Goal: Find specific page/section: Find specific page/section

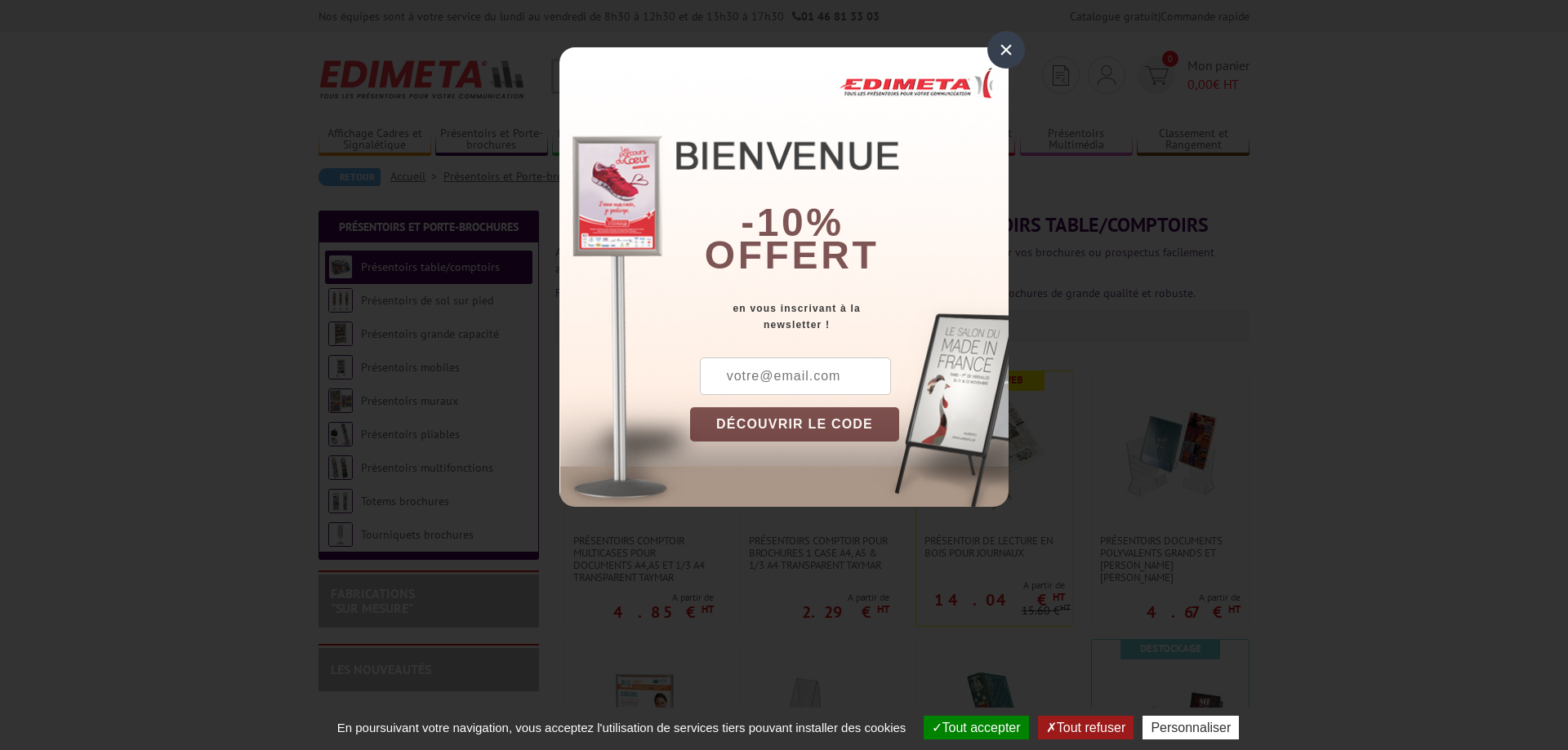
click at [1002, 59] on div "×" at bounding box center [1006, 49] width 37 height 37
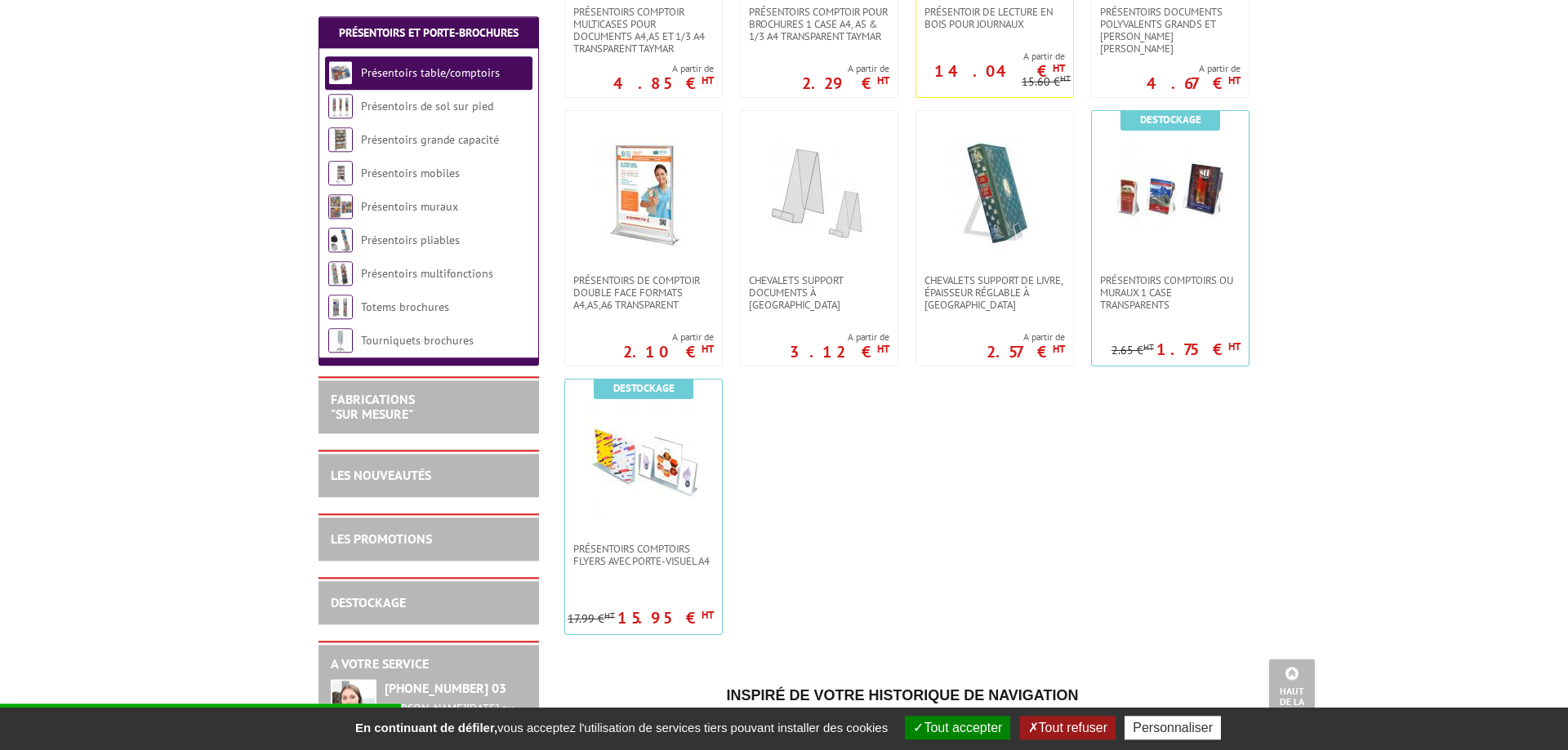
scroll to position [450, 0]
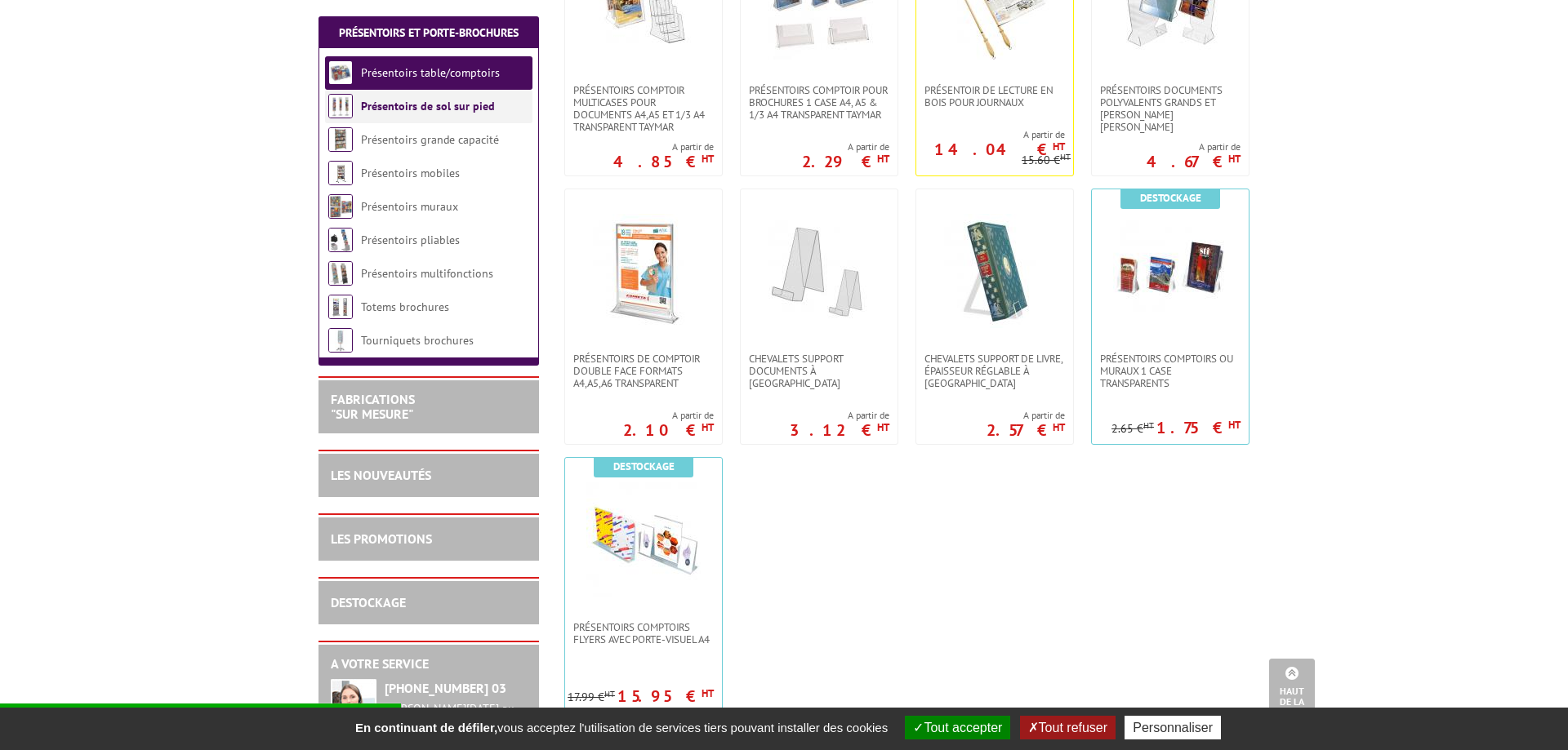
click at [435, 110] on link "Présentoirs de sol sur pied" at bounding box center [428, 105] width 134 height 15
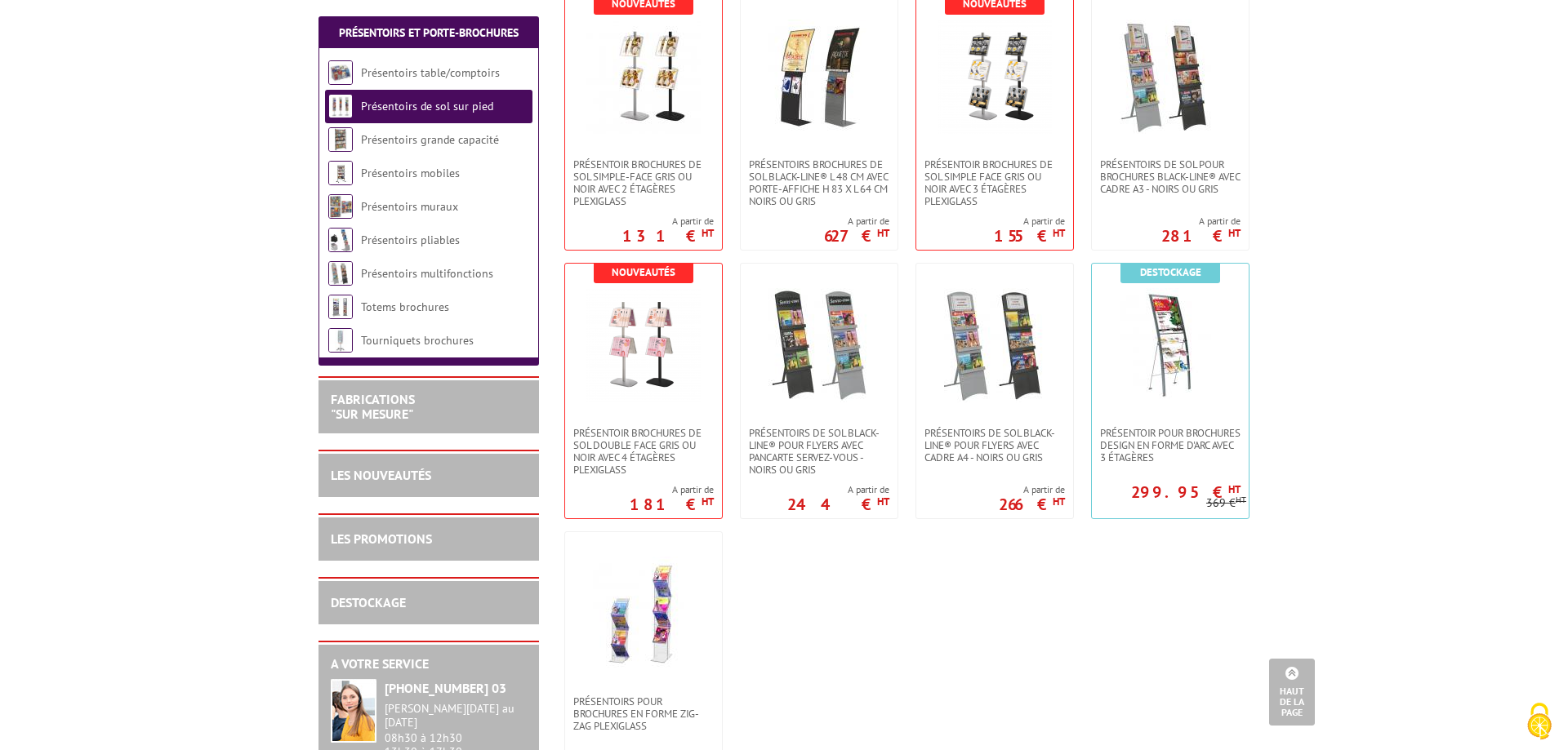
scroll to position [2581, 0]
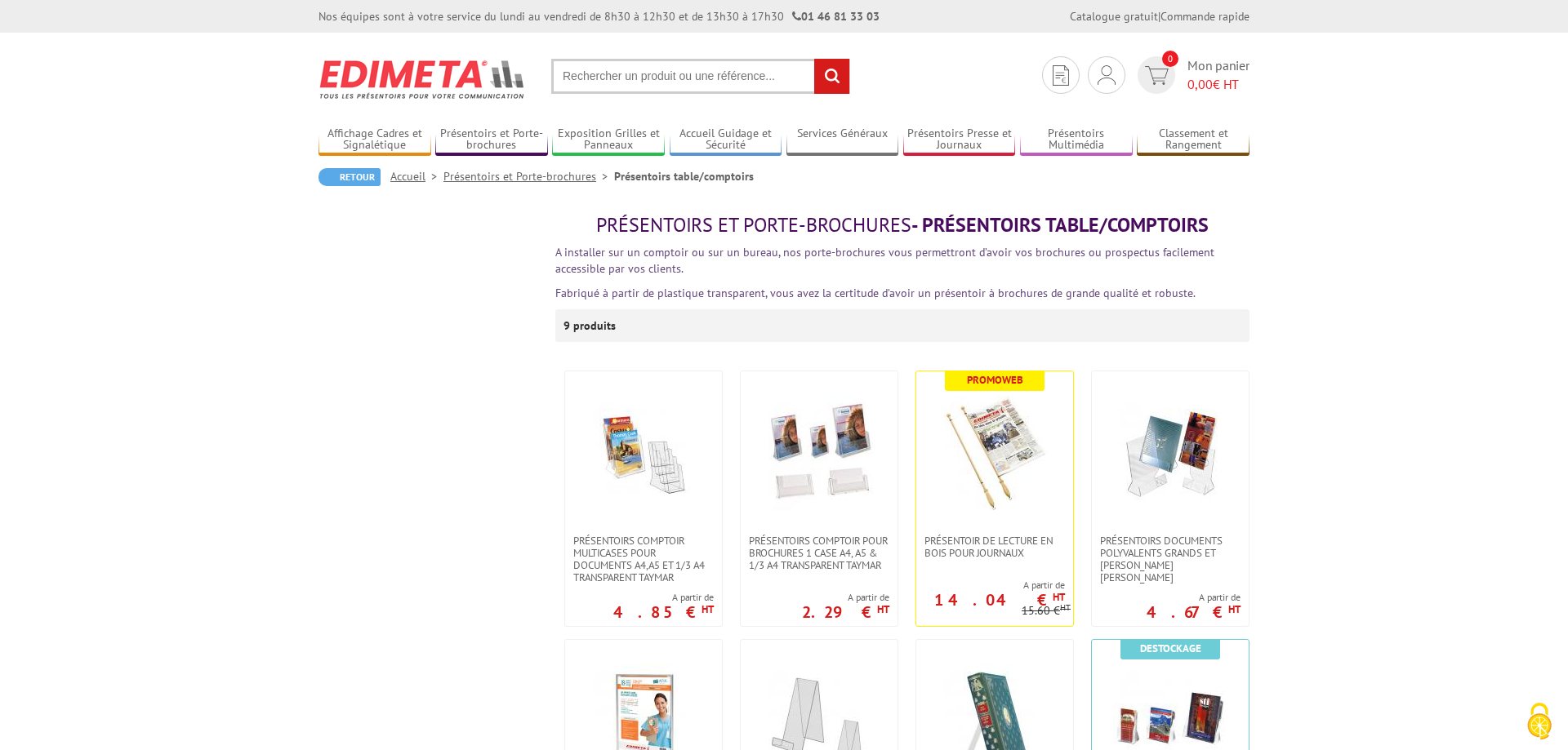
scroll to position [450, 0]
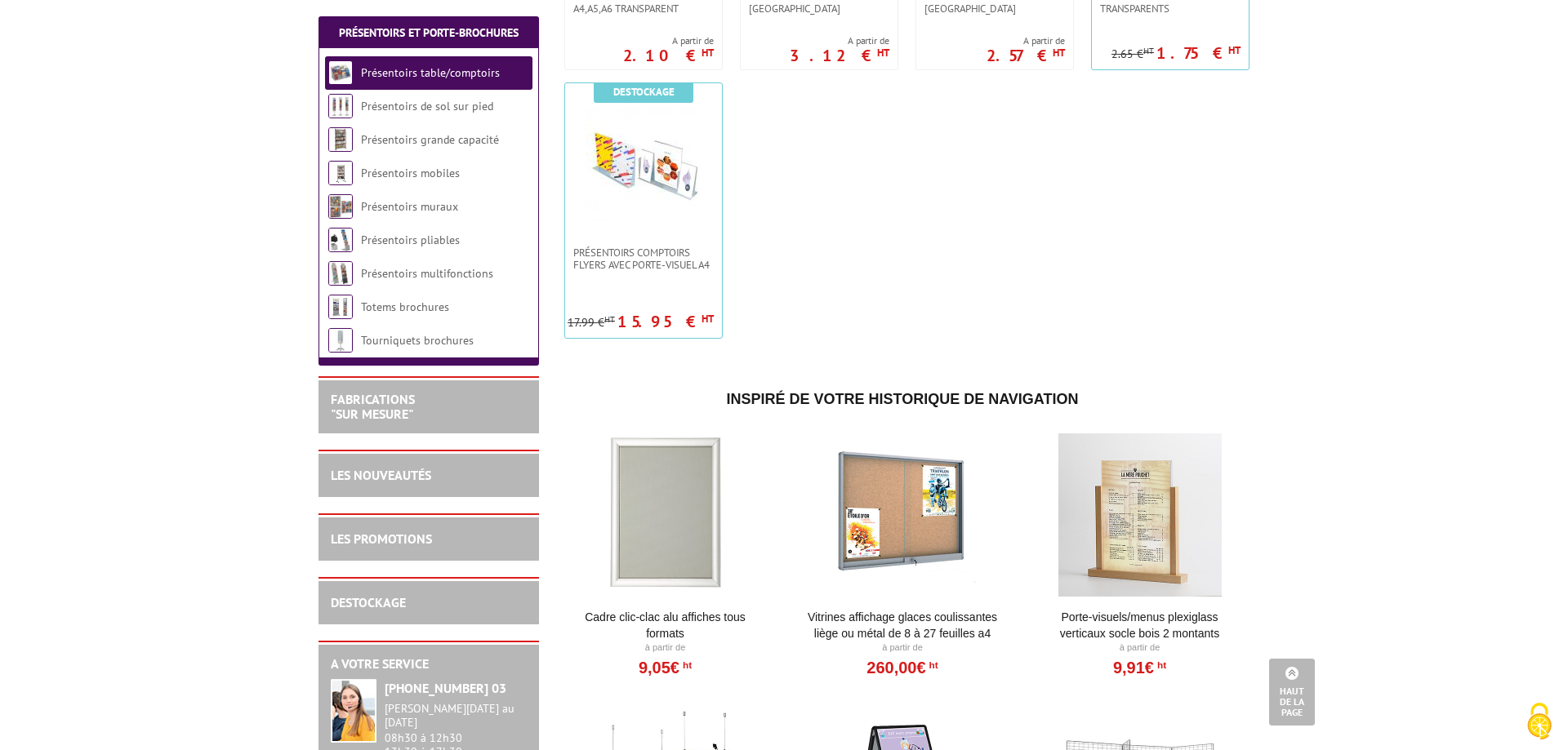
scroll to position [1082, 0]
